Goal: Task Accomplishment & Management: Use online tool/utility

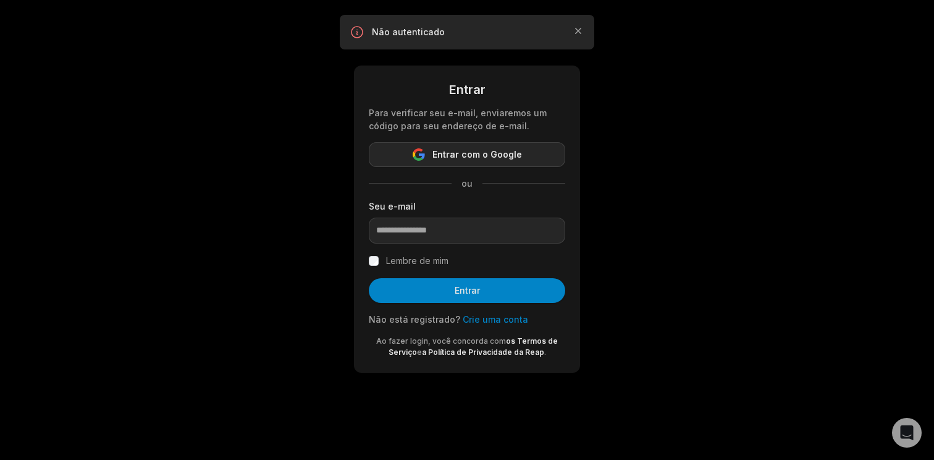
click at [490, 159] on font "Entrar com o Google" at bounding box center [478, 154] width 90 height 11
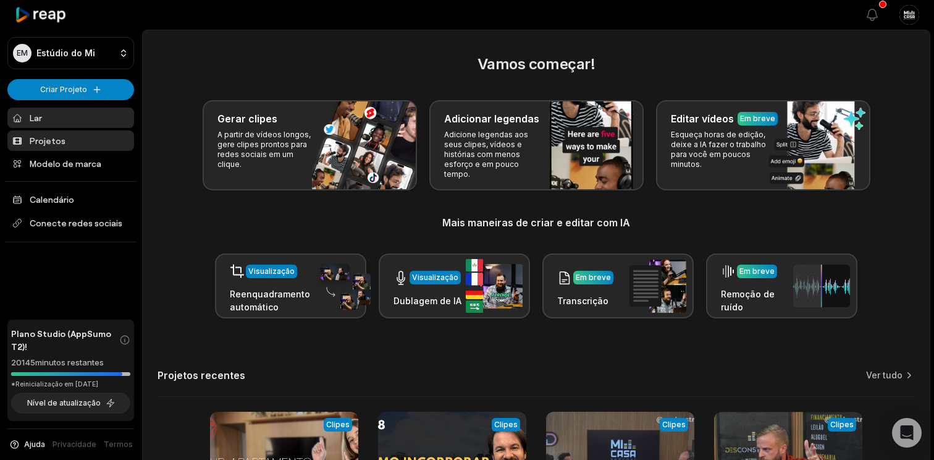
click at [93, 146] on link "Projetos" at bounding box center [70, 140] width 127 height 20
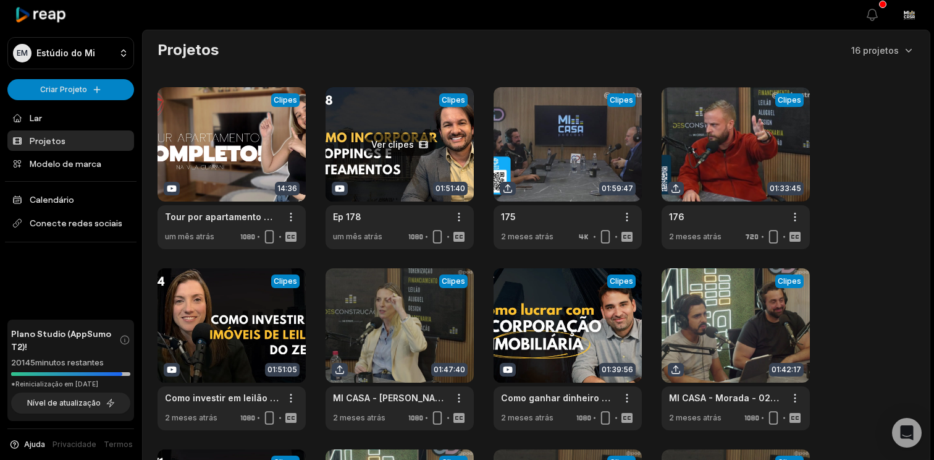
click at [413, 136] on link at bounding box center [400, 168] width 148 height 162
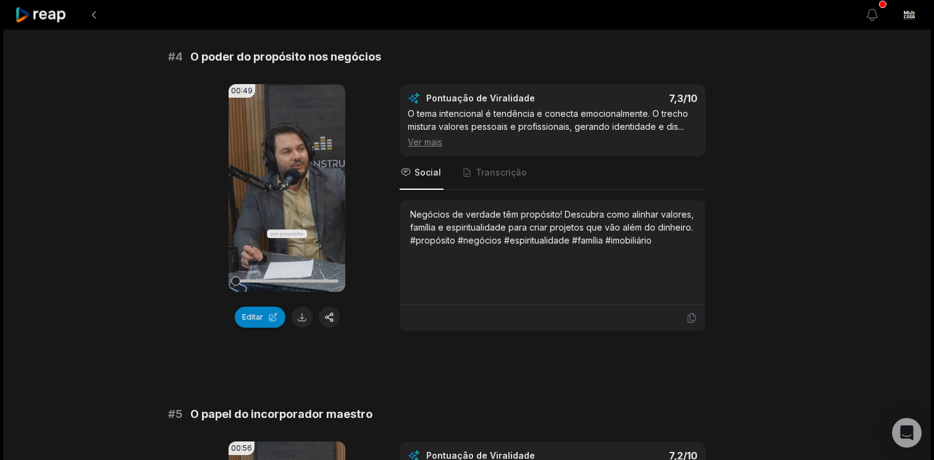
scroll to position [1219, 0]
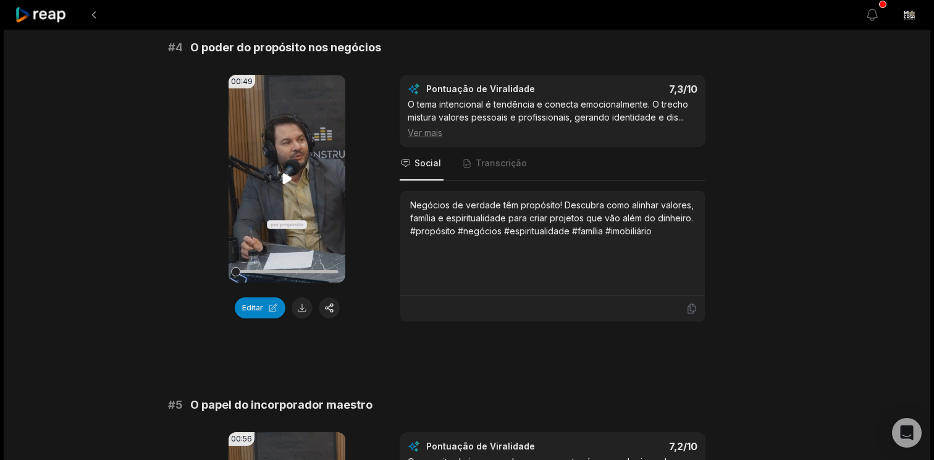
click at [285, 179] on icon at bounding box center [286, 178] width 9 height 11
click at [285, 179] on icon at bounding box center [287, 178] width 5 height 8
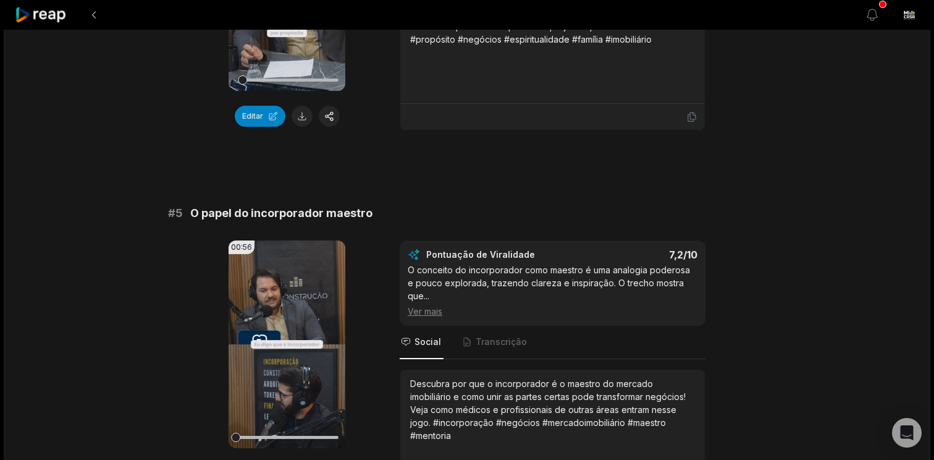
scroll to position [1443, 0]
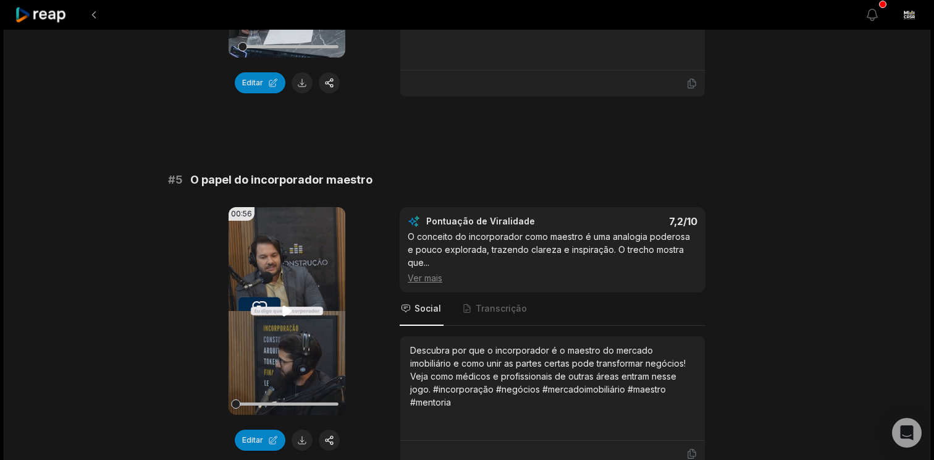
click at [293, 305] on icon at bounding box center [287, 310] width 15 height 15
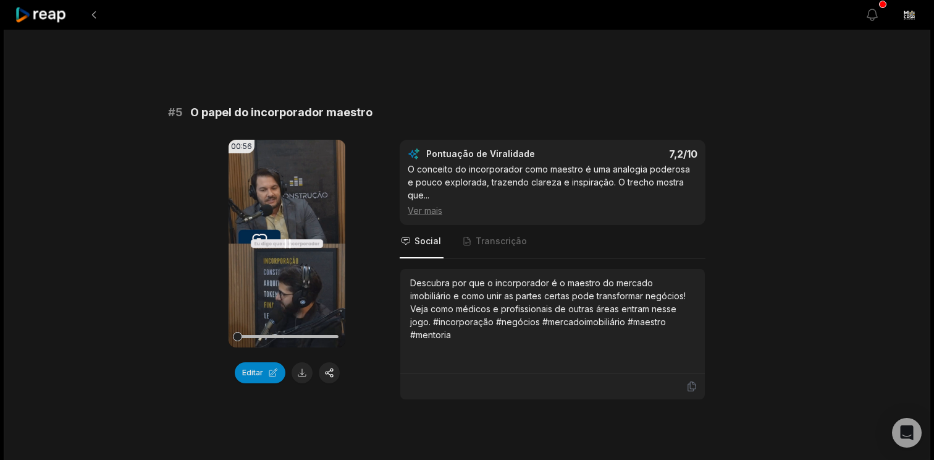
scroll to position [1515, 0]
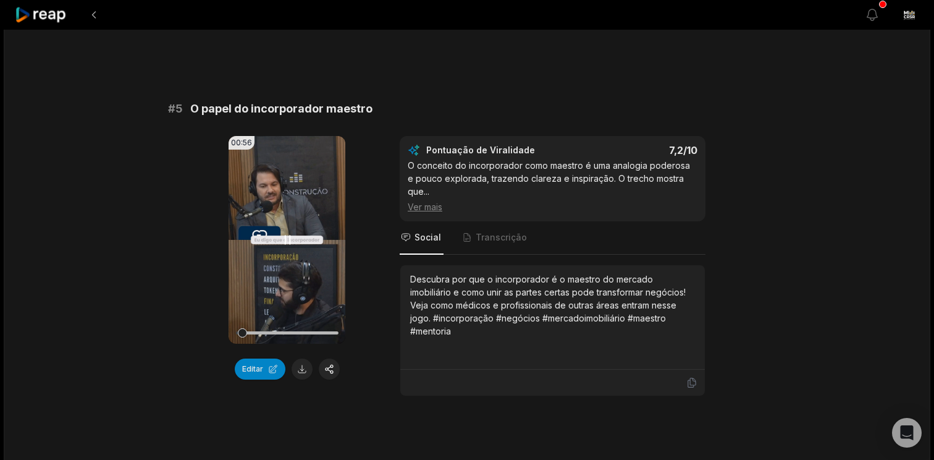
click at [289, 238] on icon at bounding box center [287, 239] width 5 height 8
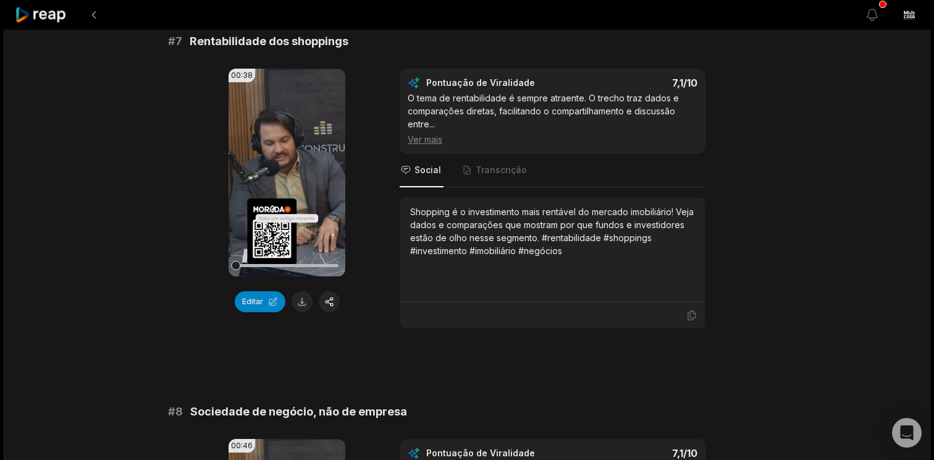
scroll to position [2318, 0]
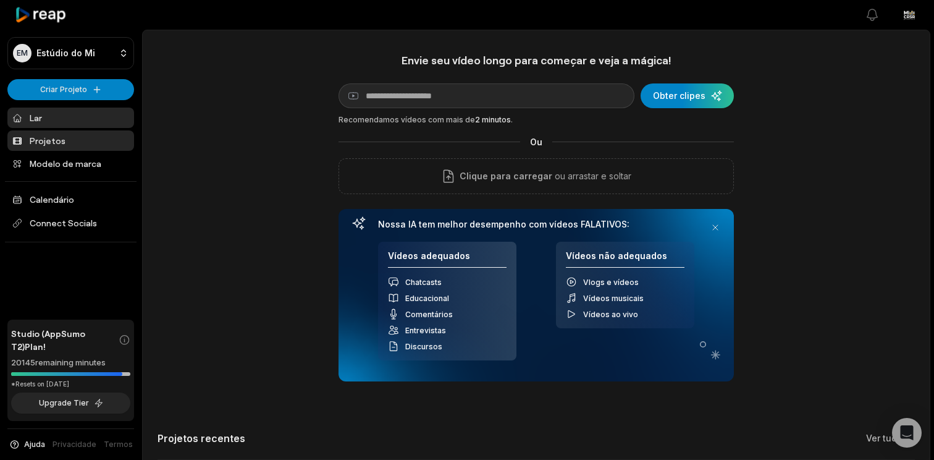
click at [51, 142] on font "Projetos" at bounding box center [48, 140] width 36 height 11
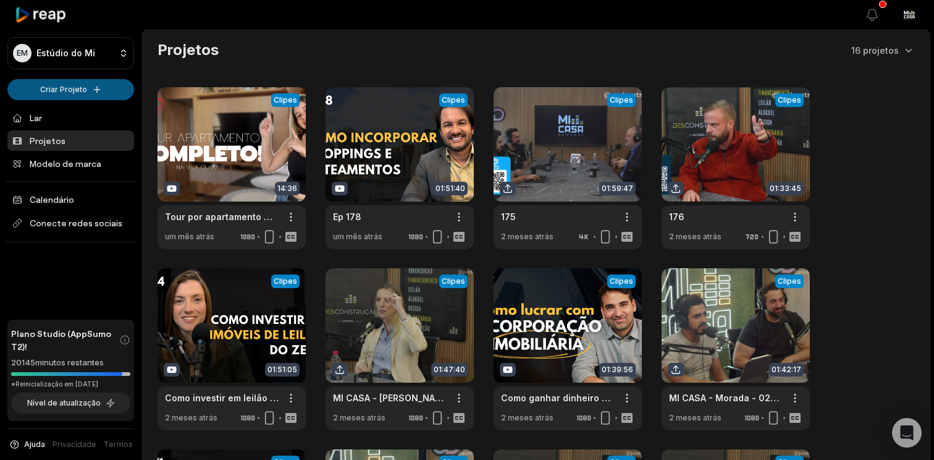
click at [83, 85] on html "EM Estúdio do Mi Criar Projeto Lar Projetos Modelo de marca Calendário Conecte …" at bounding box center [467, 230] width 934 height 460
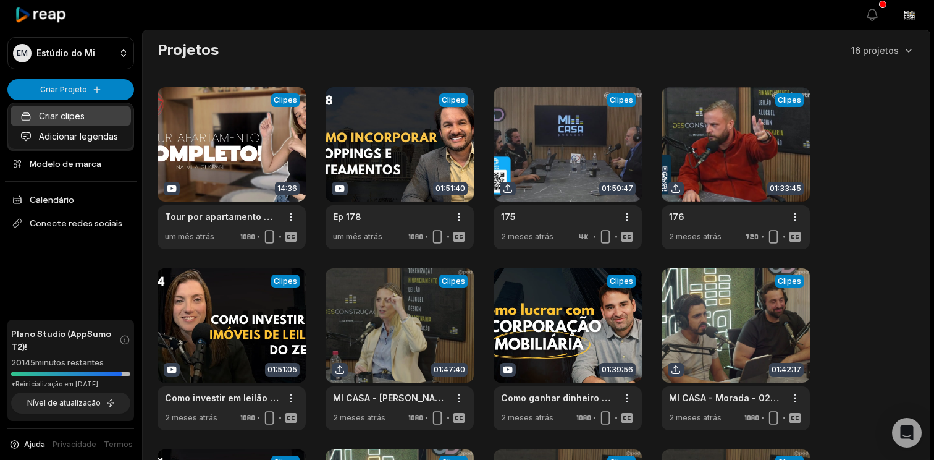
click at [72, 116] on font "Criar clipes" at bounding box center [62, 116] width 46 height 11
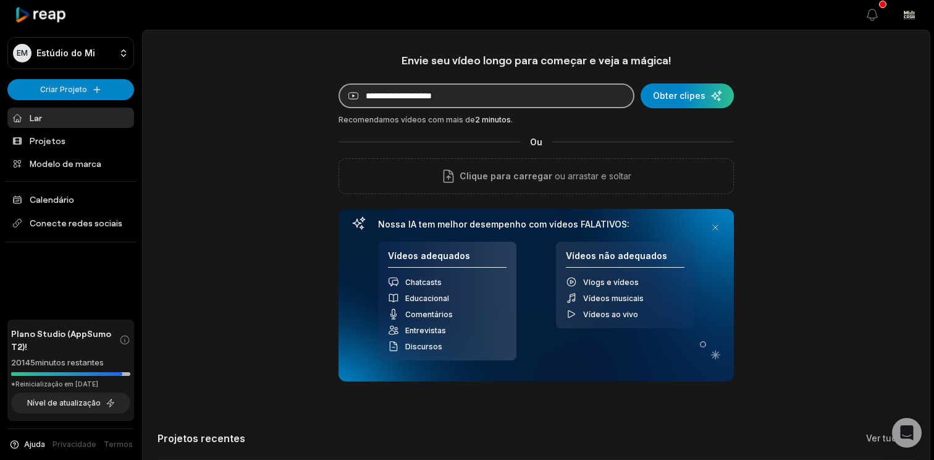
click at [471, 106] on input at bounding box center [487, 95] width 296 height 25
paste input "**********"
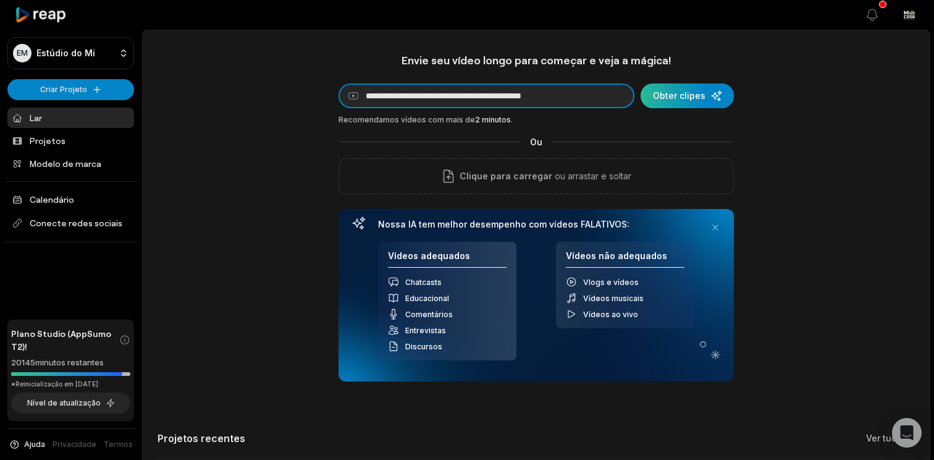
type input "**********"
click at [680, 95] on div "submit" at bounding box center [687, 95] width 93 height 25
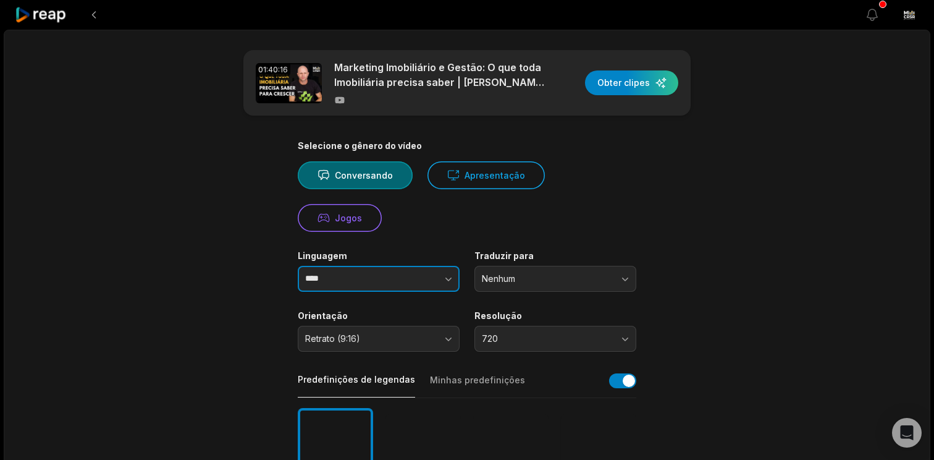
click at [421, 286] on button "button" at bounding box center [424, 279] width 70 height 26
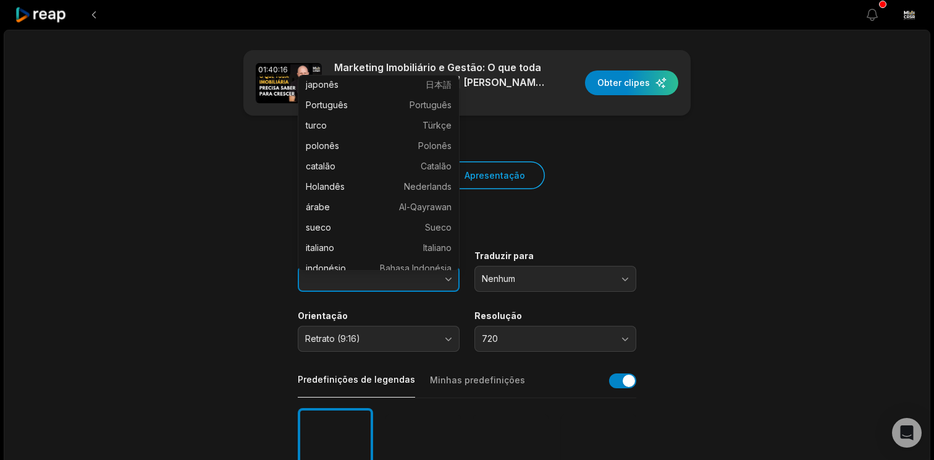
scroll to position [148, 0]
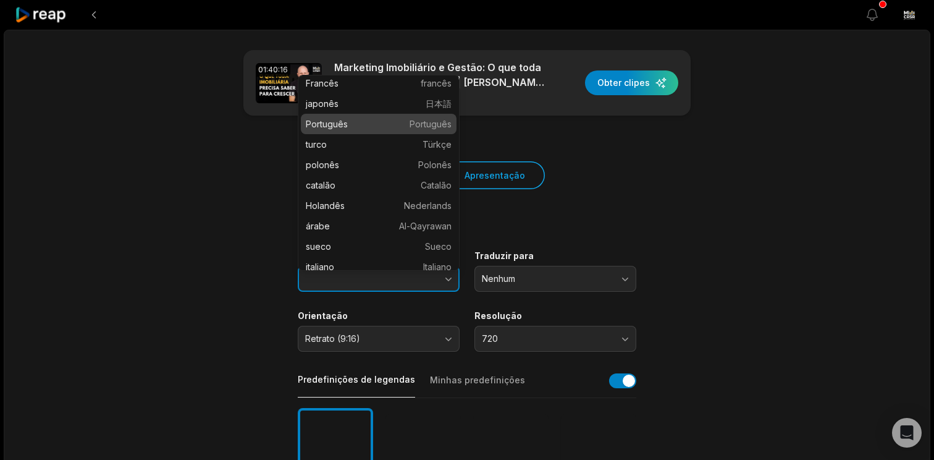
type input "**********"
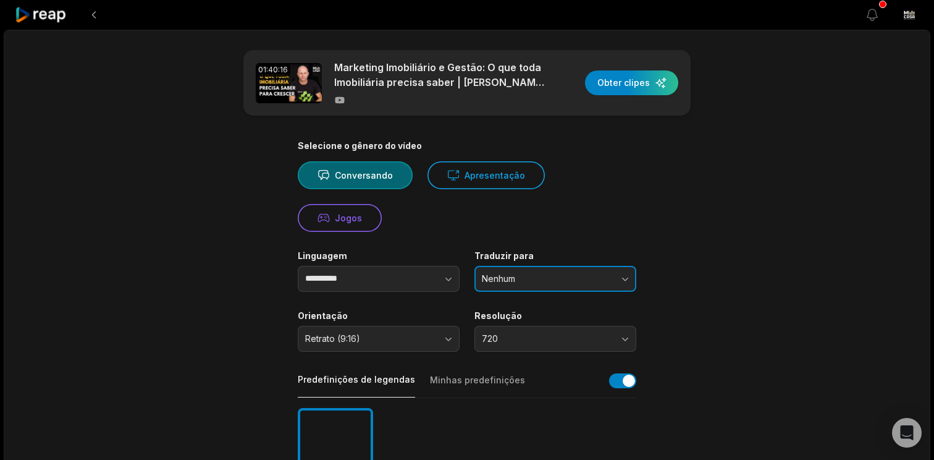
click at [578, 284] on button "Nenhum" at bounding box center [556, 279] width 162 height 26
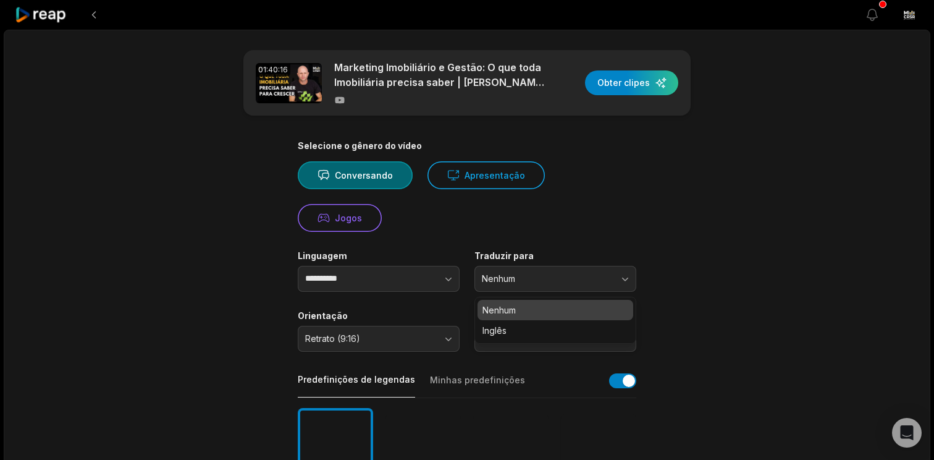
click at [730, 264] on main "**********" at bounding box center [467, 456] width 598 height 813
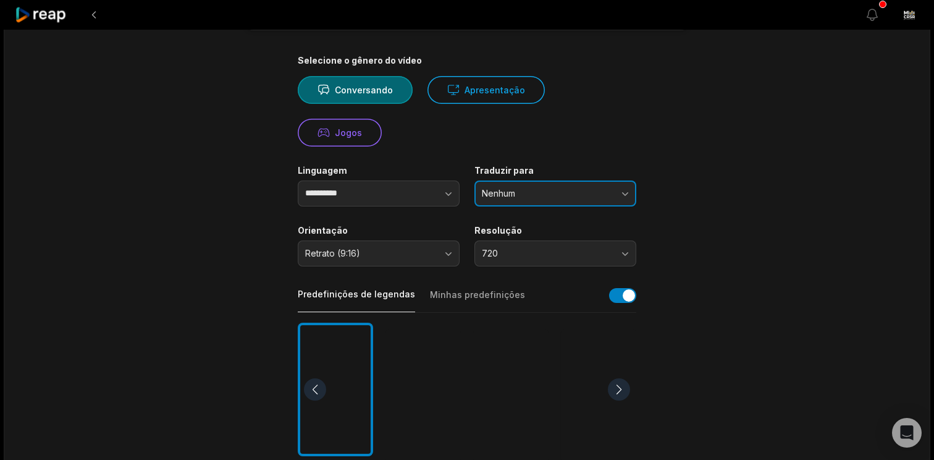
scroll to position [88, 0]
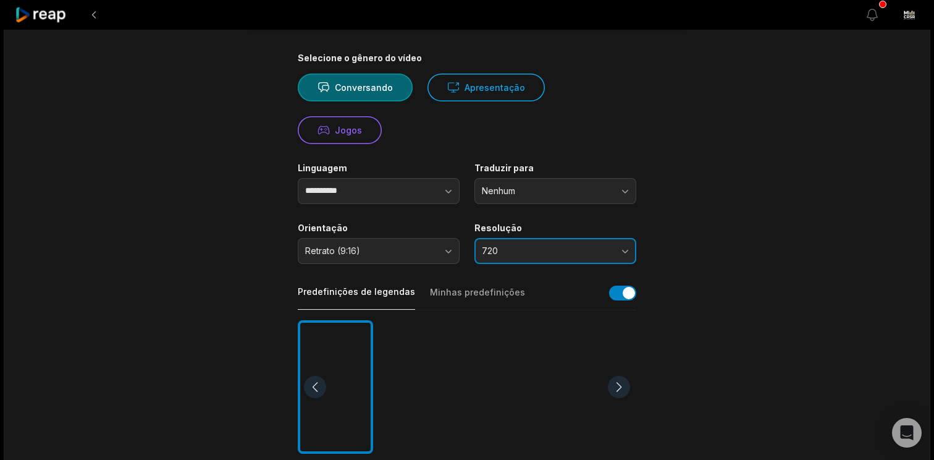
click at [562, 254] on span "720" at bounding box center [547, 250] width 130 height 11
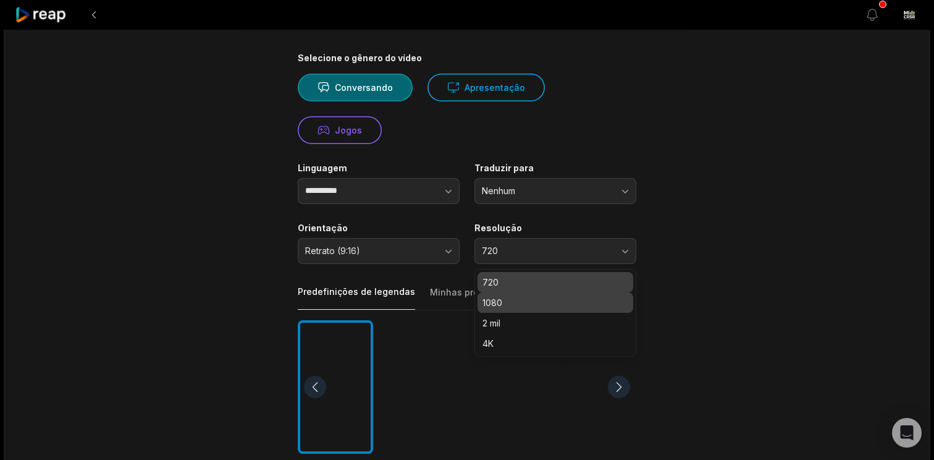
click at [552, 304] on p "1080" at bounding box center [556, 302] width 146 height 13
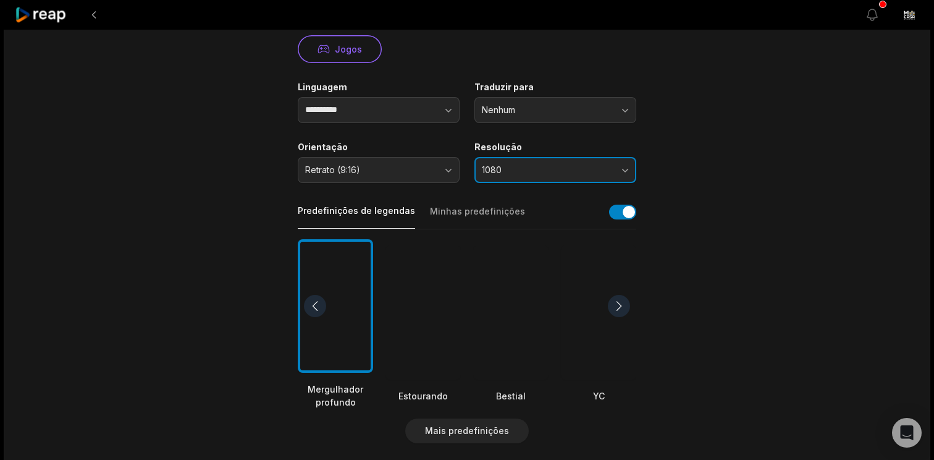
scroll to position [190, 0]
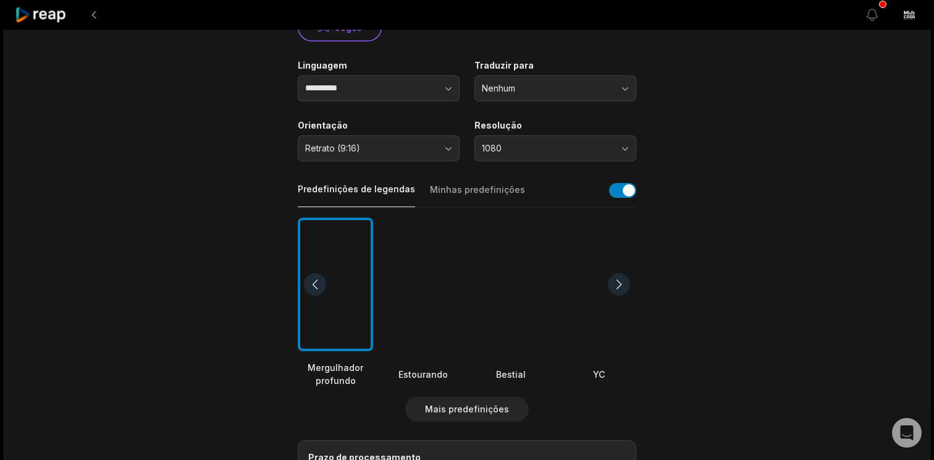
click at [615, 279] on div at bounding box center [619, 284] width 22 height 22
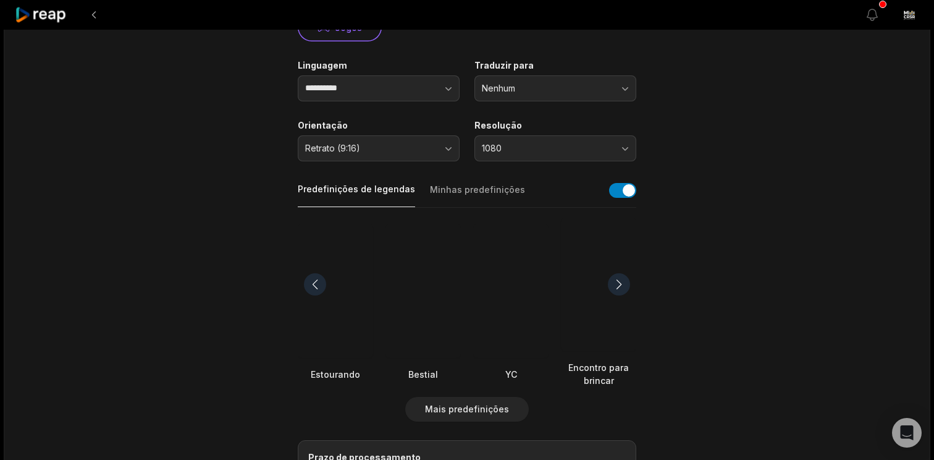
click at [615, 279] on div at bounding box center [619, 284] width 22 height 22
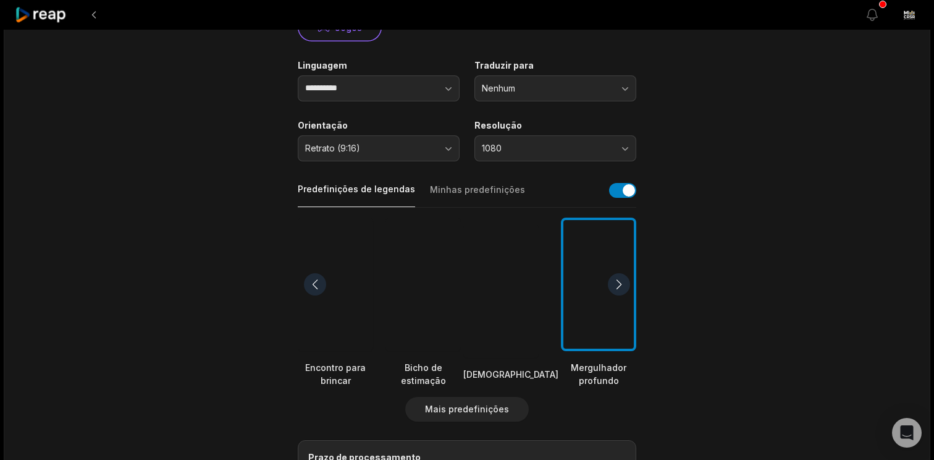
click at [615, 279] on div at bounding box center [619, 284] width 22 height 22
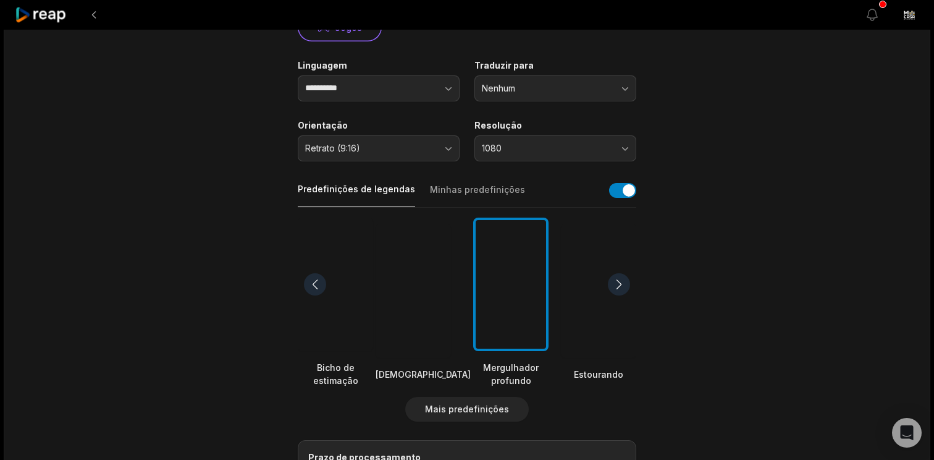
click at [615, 279] on div at bounding box center [619, 284] width 22 height 22
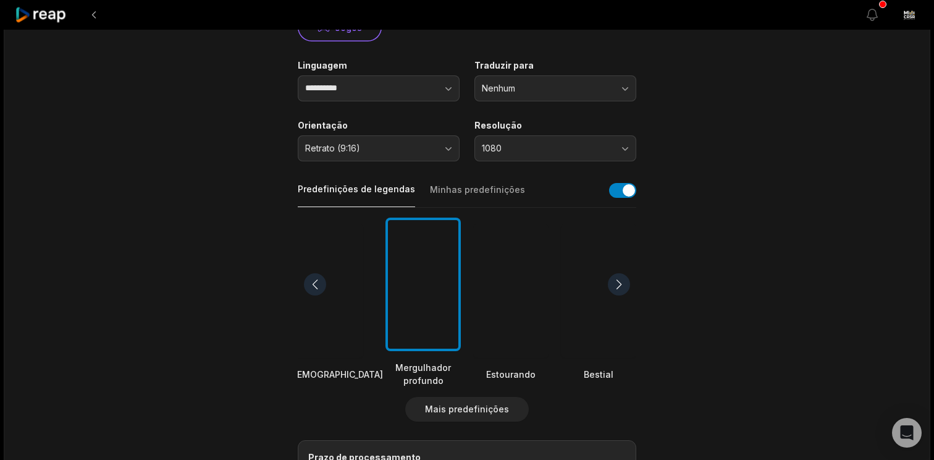
click at [615, 279] on div at bounding box center [619, 284] width 22 height 22
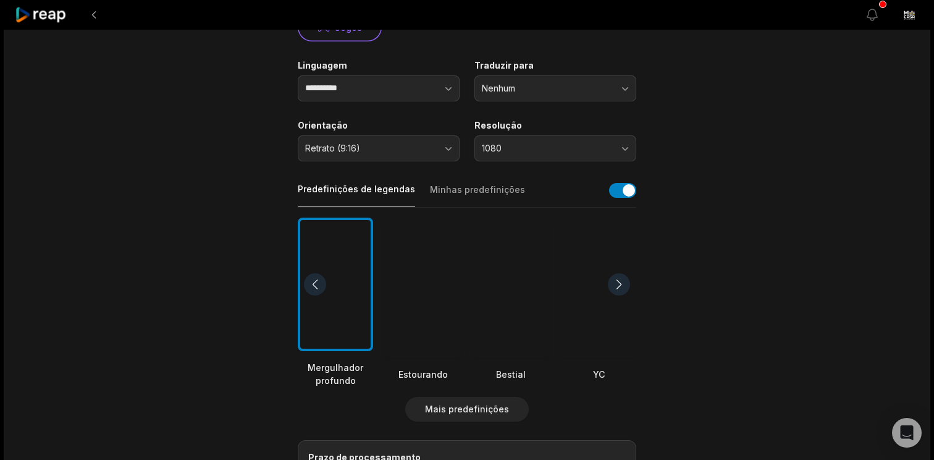
click at [615, 279] on div at bounding box center [619, 284] width 22 height 22
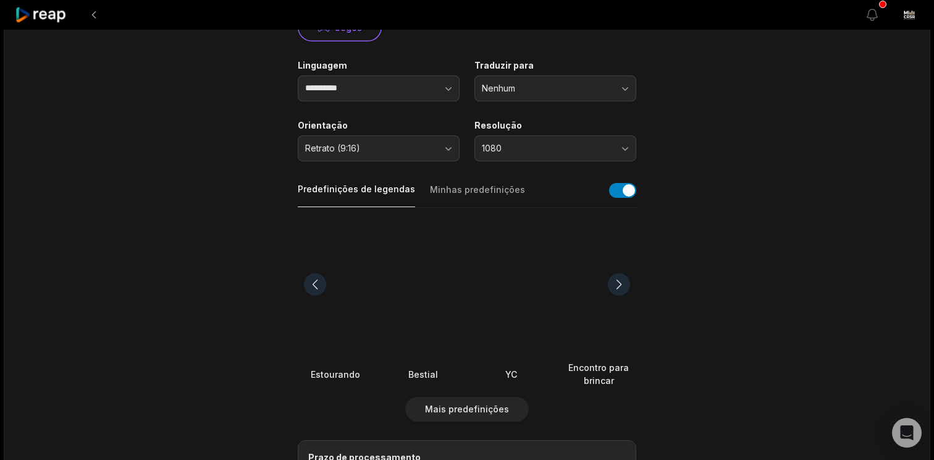
click at [615, 279] on div at bounding box center [619, 284] width 22 height 22
click at [315, 282] on div at bounding box center [315, 284] width 22 height 22
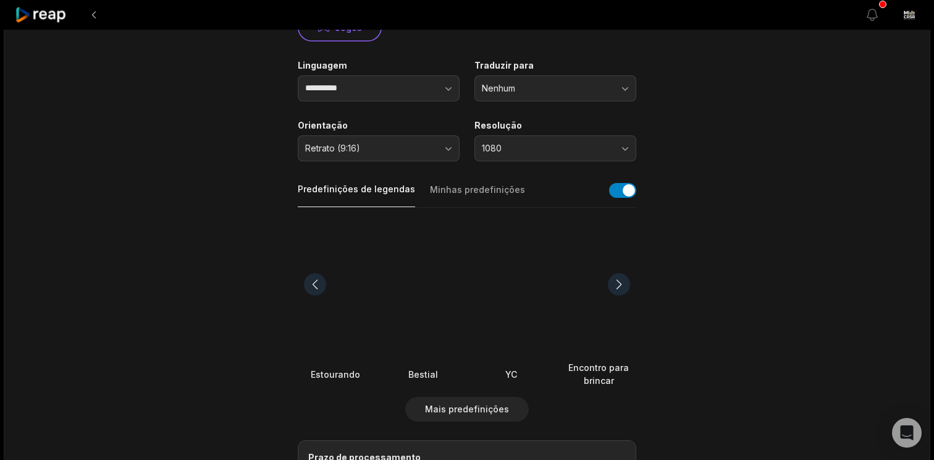
click at [315, 282] on div at bounding box center [315, 284] width 22 height 22
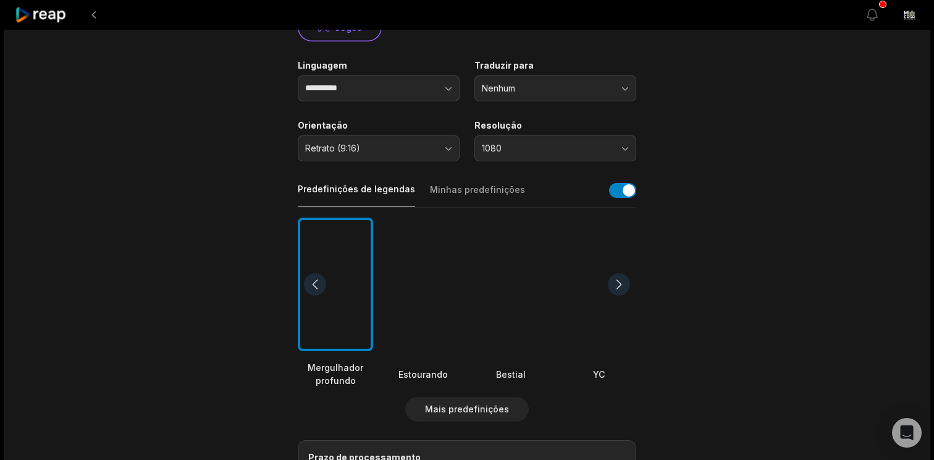
click at [315, 282] on div at bounding box center [315, 284] width 22 height 22
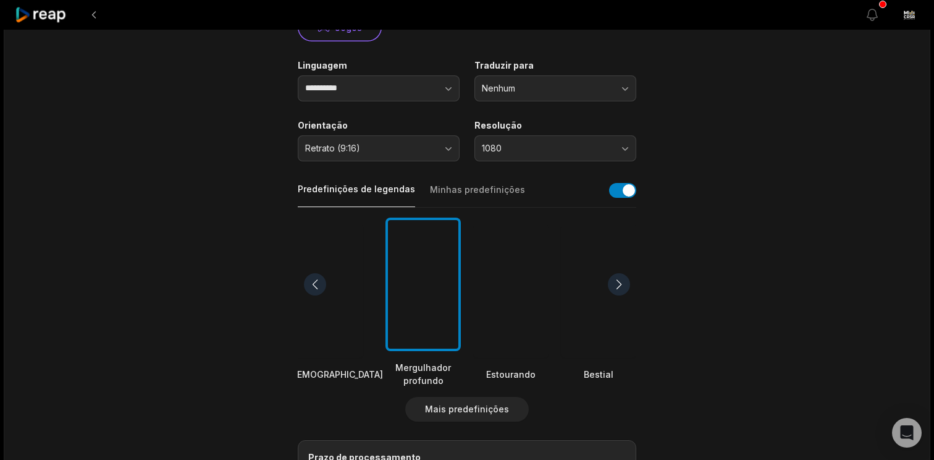
click at [315, 282] on div at bounding box center [315, 284] width 22 height 22
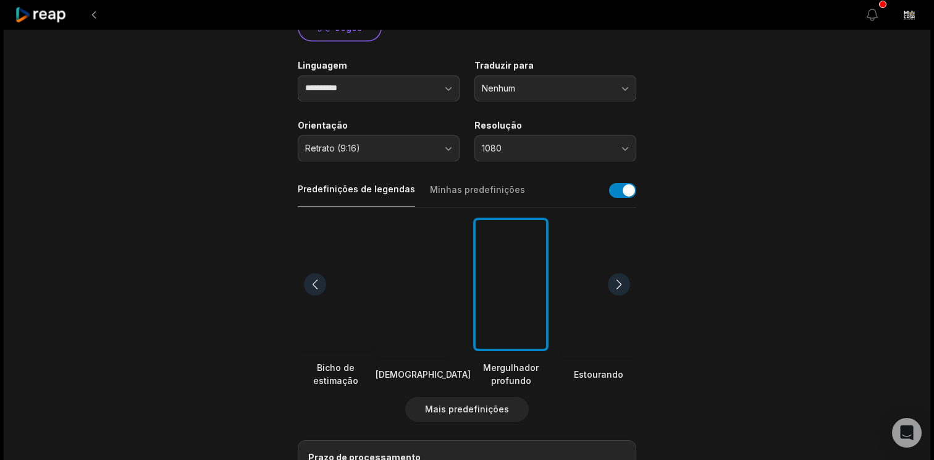
click at [313, 284] on div at bounding box center [315, 284] width 22 height 22
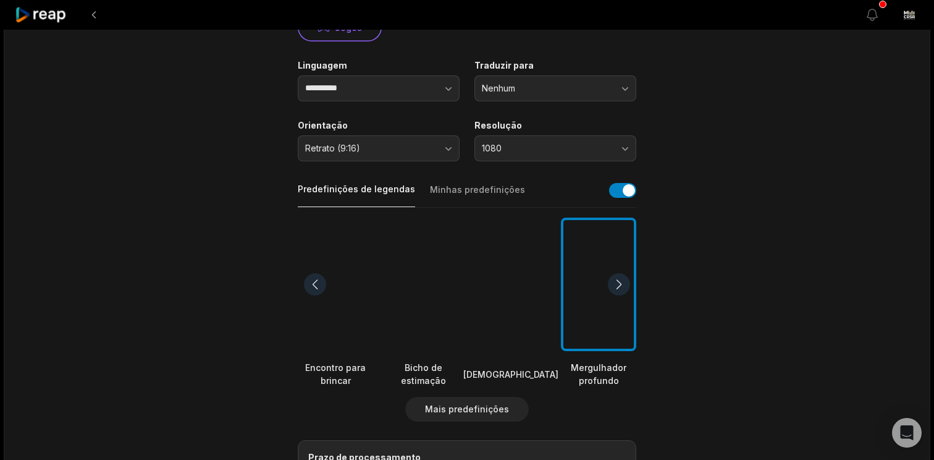
click at [343, 271] on div at bounding box center [335, 285] width 75 height 134
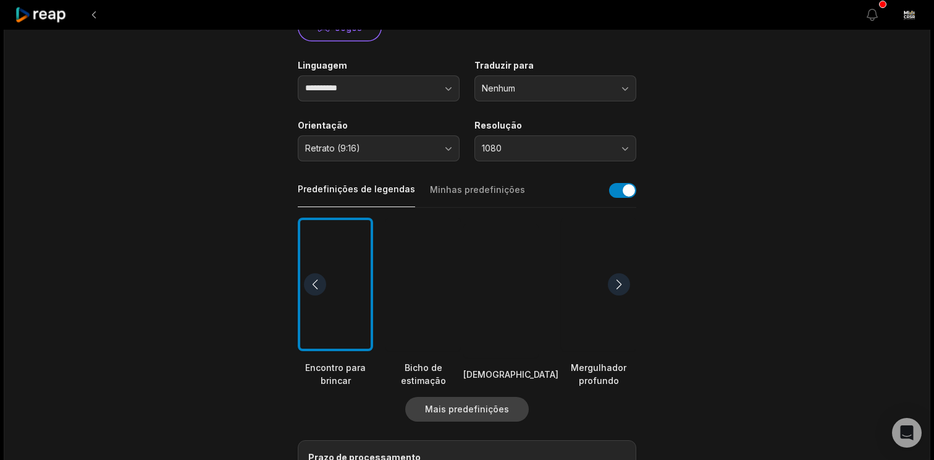
click at [501, 408] on font "Mais predefinições" at bounding box center [467, 409] width 84 height 11
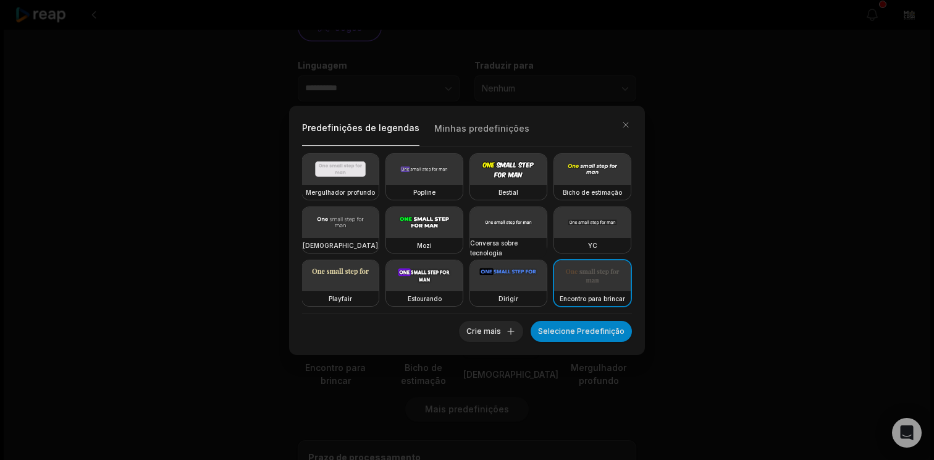
click at [712, 292] on div "Predefinições de legendas Minhas predefinições Mergulhador profundo Popline Bes…" at bounding box center [467, 230] width 934 height 460
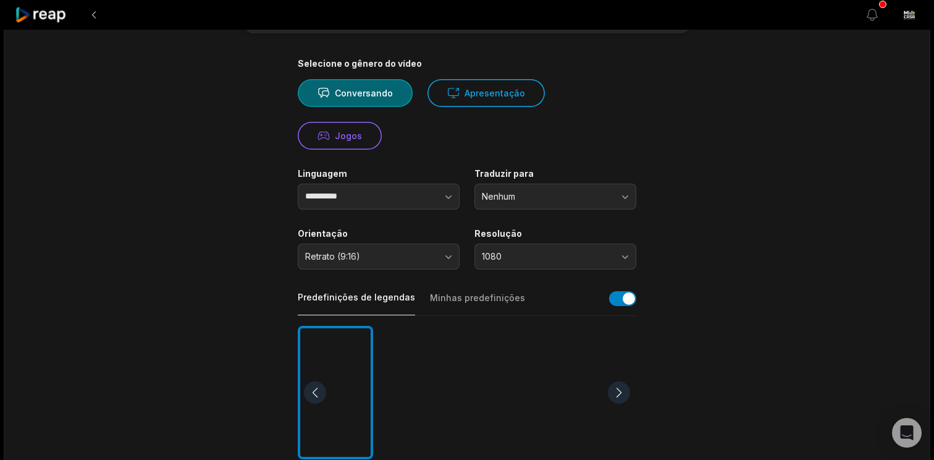
scroll to position [0, 0]
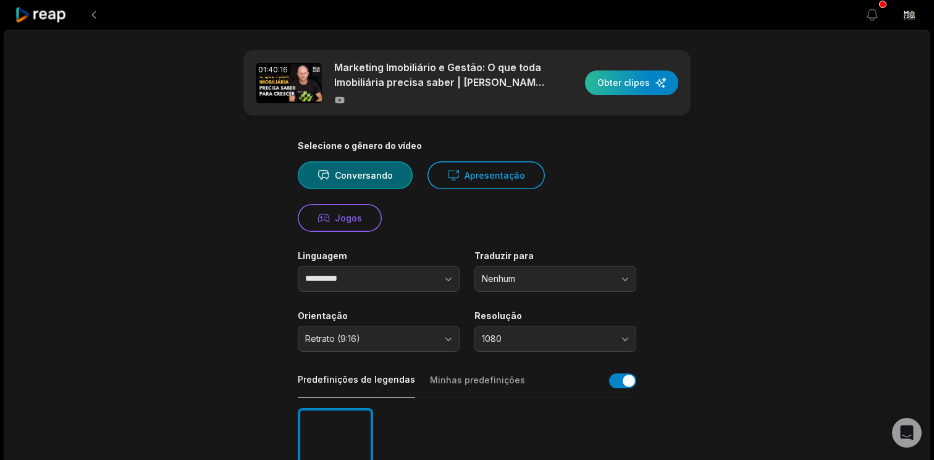
click at [627, 89] on div "button" at bounding box center [631, 82] width 93 height 25
